Goal: Ask a question: Seek information or help from site administrators or community

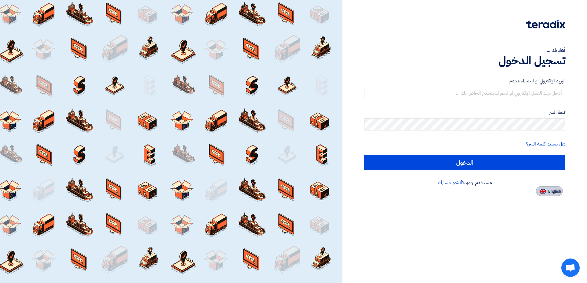
click at [554, 190] on span "English" at bounding box center [554, 191] width 13 height 4
type input "Sign in"
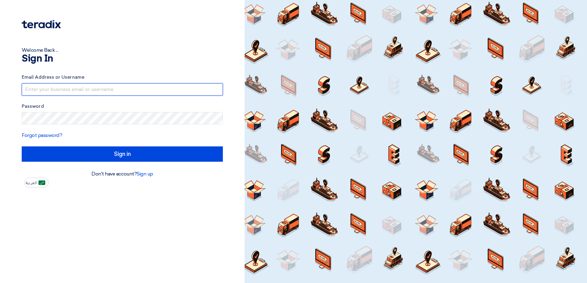
drag, startPoint x: 0, startPoint y: 0, endPoint x: 68, endPoint y: 89, distance: 112.2
click at [68, 90] on input "text" at bounding box center [122, 89] width 201 height 12
type input "[EMAIL_ADDRESS][DOMAIN_NAME]"
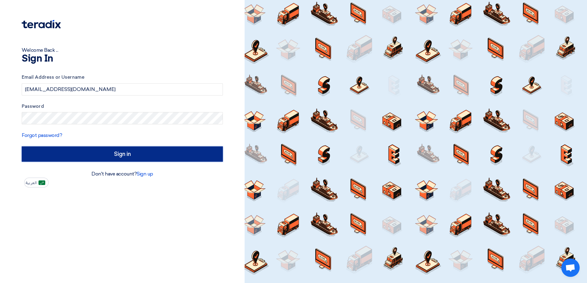
click at [113, 158] on input "Sign in" at bounding box center [122, 153] width 201 height 15
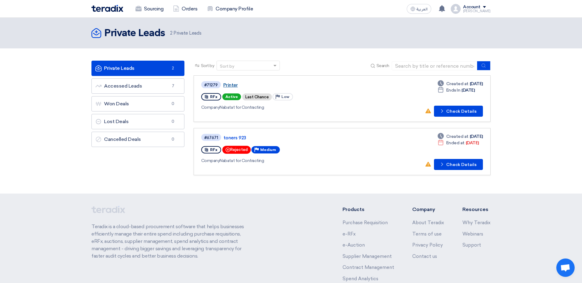
click at [233, 85] on link "Printer" at bounding box center [299, 85] width 153 height 6
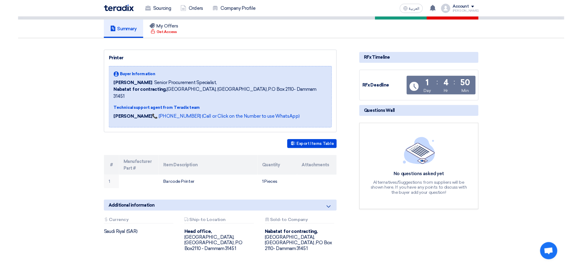
scroll to position [92, 0]
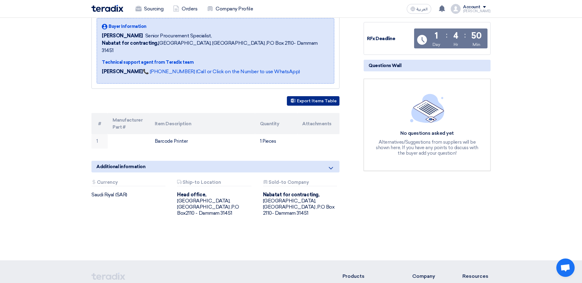
click at [314, 96] on button "Export Items Table" at bounding box center [313, 100] width 53 height 9
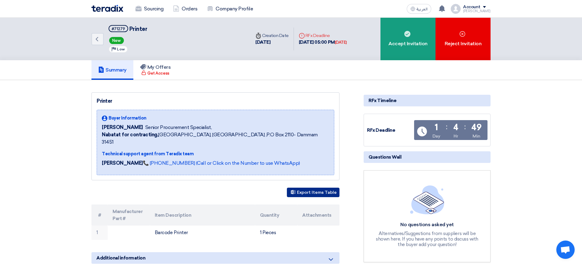
scroll to position [31, 0]
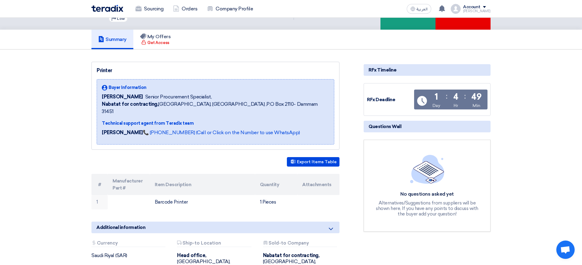
drag, startPoint x: 165, startPoint y: 263, endPoint x: 40, endPoint y: 176, distance: 152.4
click at [40, 176] on section "Printer Buyer Information [PERSON_NAME] Senior Procurement Specialist, Nabatat …" at bounding box center [291, 186] width 582 height 272
click at [332, 225] on icon at bounding box center [330, 228] width 7 height 7
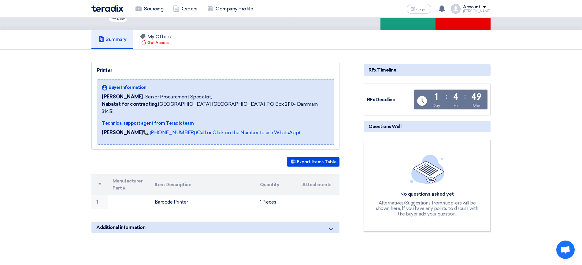
click at [332, 225] on icon at bounding box center [330, 228] width 7 height 7
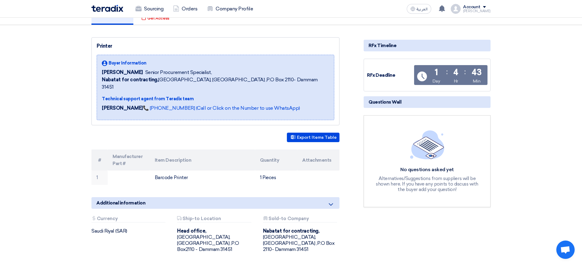
scroll to position [0, 0]
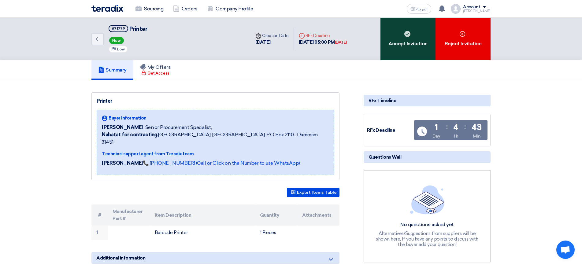
click at [399, 48] on div "Accept Invitation" at bounding box center [407, 39] width 55 height 43
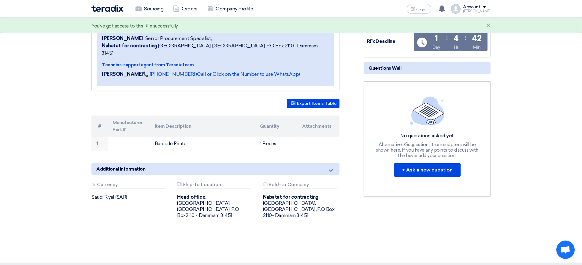
scroll to position [122, 0]
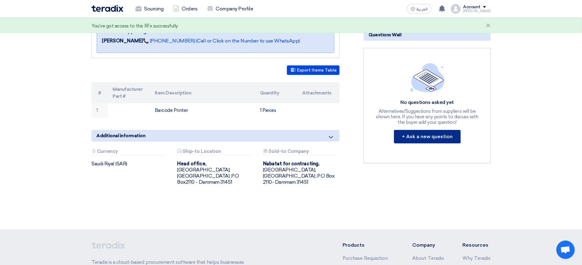
click at [440, 133] on button "+ Ask a new question" at bounding box center [427, 136] width 67 height 13
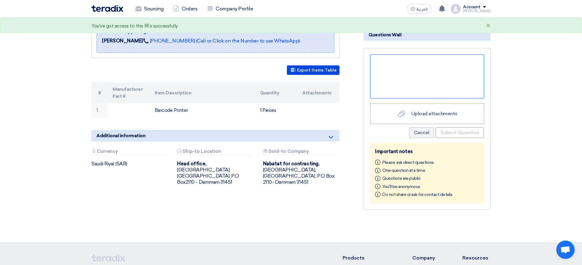
click at [393, 63] on div at bounding box center [427, 76] width 114 height 44
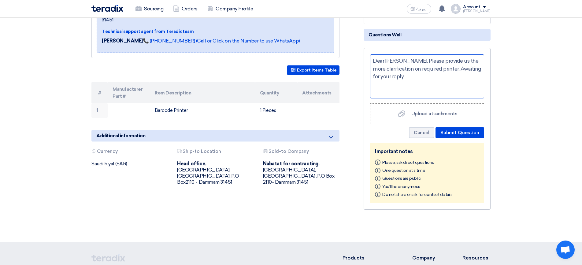
click at [402, 77] on div "Dear [PERSON_NAME], Please provide us the more clarification on required printe…" at bounding box center [427, 76] width 114 height 44
click at [466, 135] on button "Submit Question" at bounding box center [460, 132] width 49 height 11
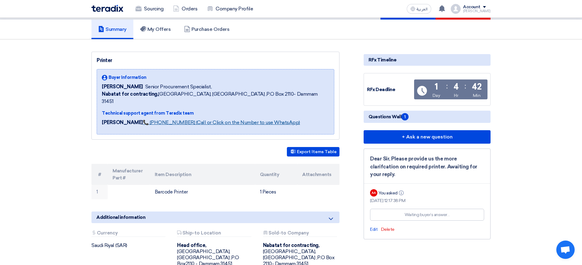
scroll to position [0, 0]
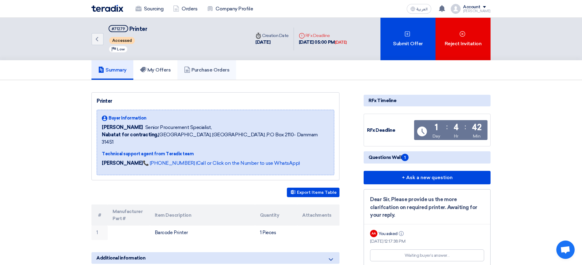
click at [219, 70] on h5 "Purchase Orders" at bounding box center [206, 70] width 45 height 6
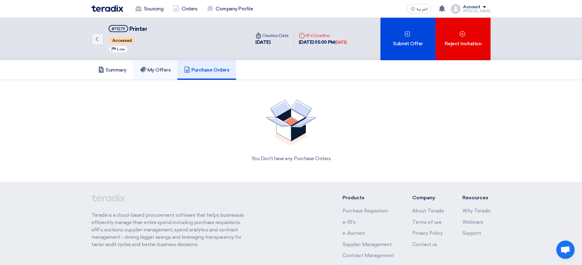
click at [164, 71] on h5 "My Offers" at bounding box center [155, 70] width 31 height 6
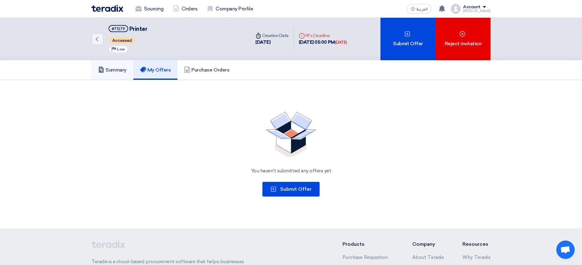
click at [110, 70] on h5 "Summary" at bounding box center [112, 70] width 28 height 6
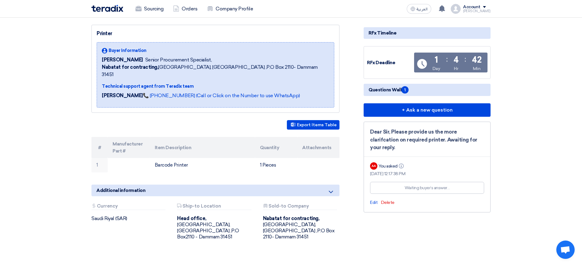
scroll to position [122, 0]
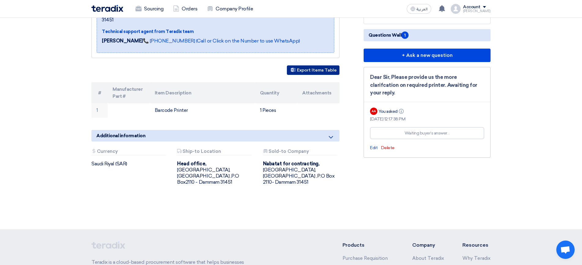
click at [303, 65] on button "Export Items Table" at bounding box center [313, 69] width 53 height 9
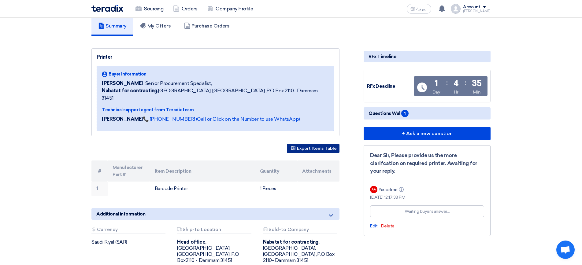
scroll to position [0, 0]
